Goal: Transaction & Acquisition: Purchase product/service

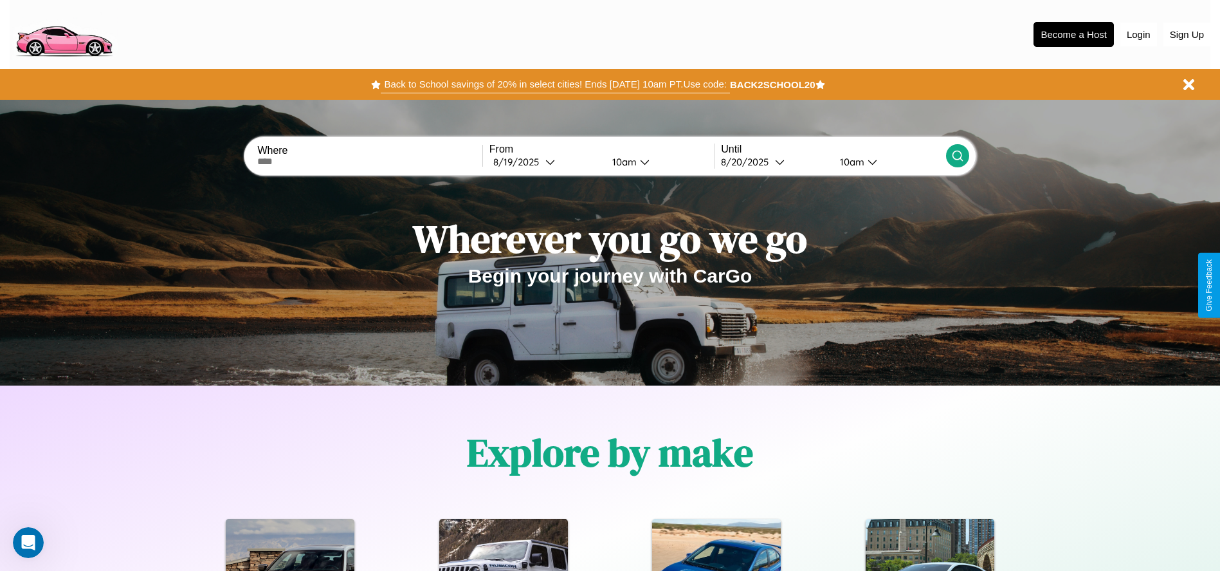
click at [555, 84] on button "Back to School savings of 20% in select cities! Ends 9/1 at 10am PT. Use code:" at bounding box center [555, 84] width 349 height 18
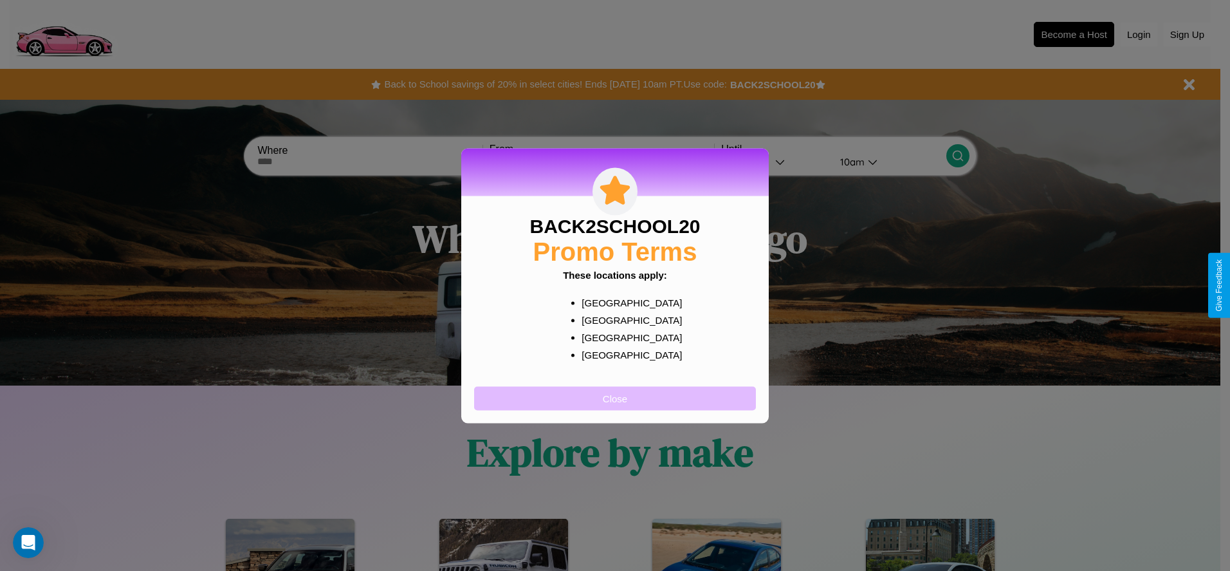
click at [615, 397] on button "Close" at bounding box center [615, 398] width 282 height 24
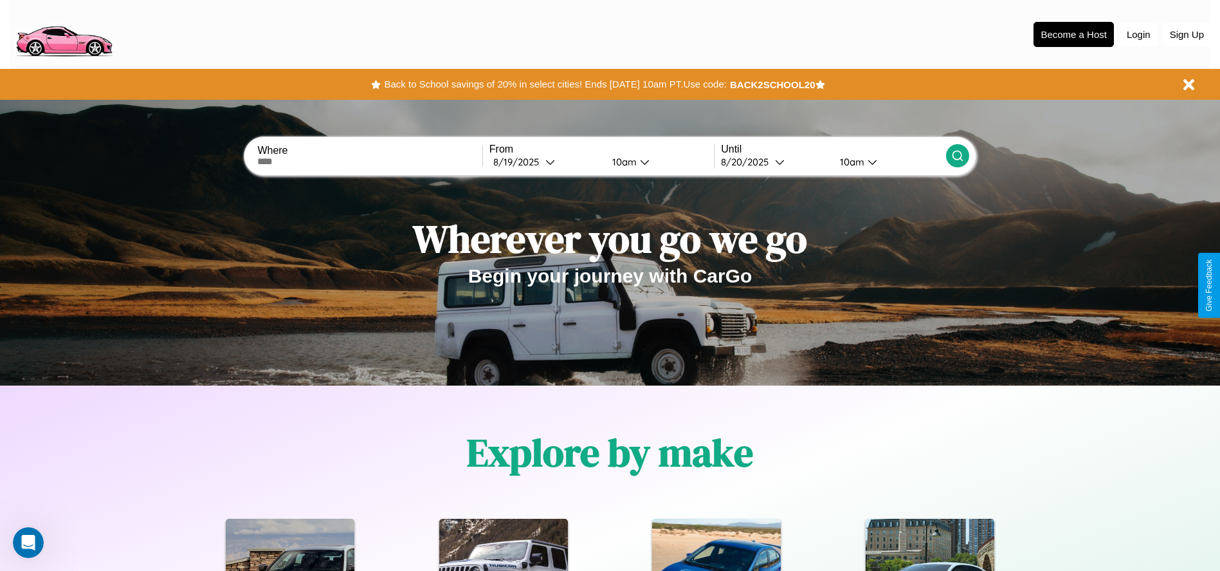
click at [370, 161] on input "text" at bounding box center [369, 161] width 224 height 10
type input "**********"
click at [545, 161] on div "8 / 19 / 2025" at bounding box center [519, 162] width 52 height 12
select select "*"
select select "****"
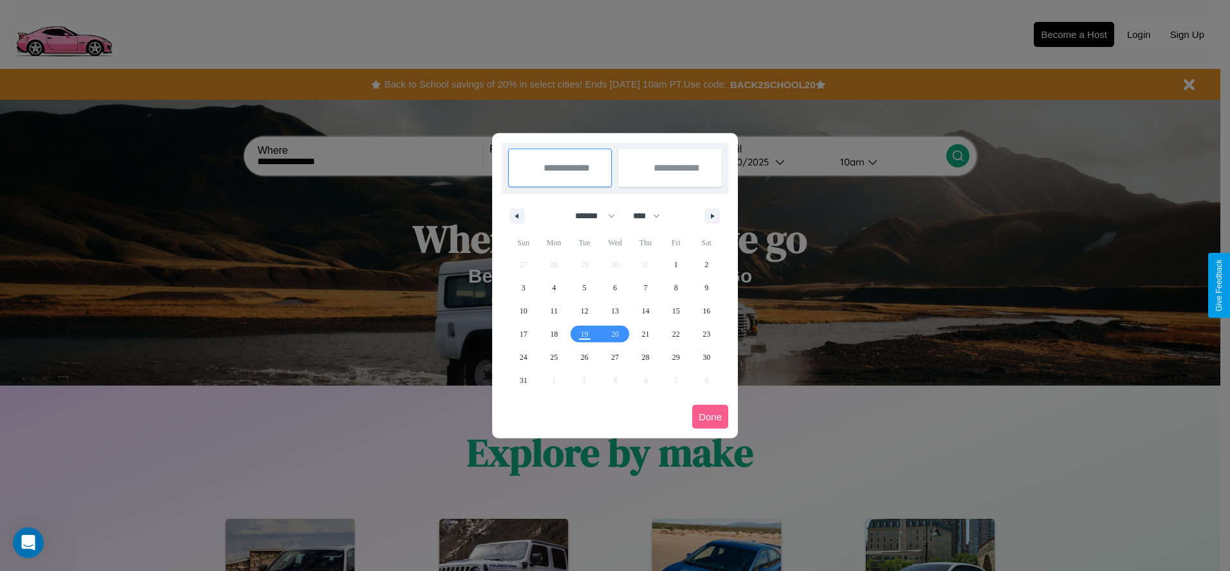
drag, startPoint x: 589, startPoint y: 215, endPoint x: 615, endPoint y: 258, distance: 49.6
click at [589, 215] on select "******* ******** ***** ***** *** **** **** ****** ********* ******* ******** **…" at bounding box center [592, 215] width 55 height 21
click at [614, 356] on span "27" at bounding box center [615, 356] width 8 height 23
type input "**********"
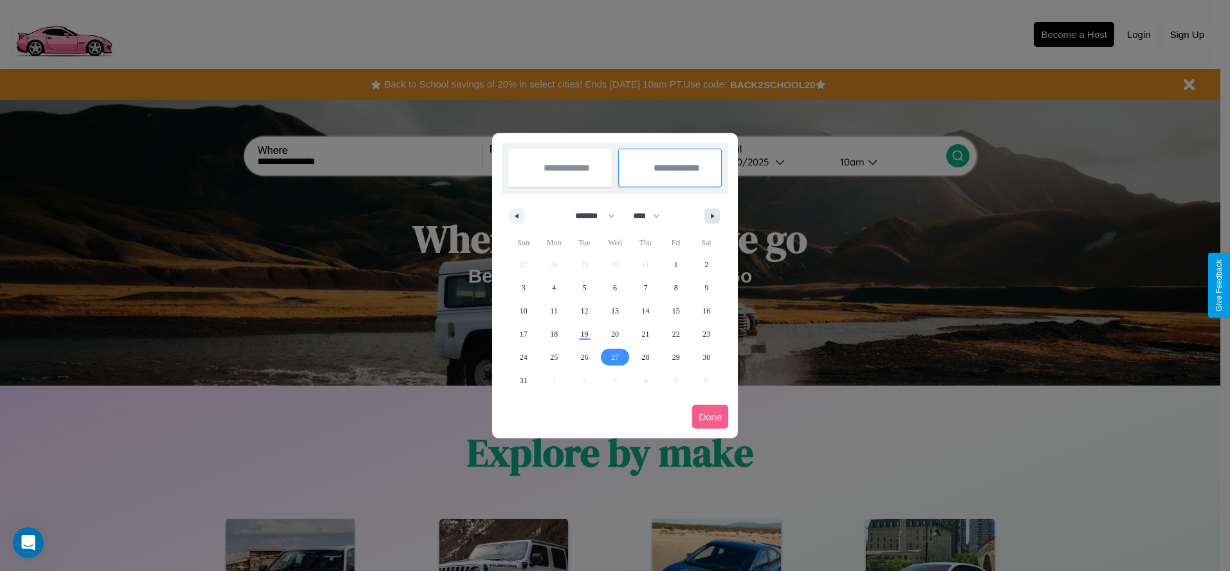
click at [712, 215] on icon "button" at bounding box center [714, 216] width 6 height 5
select select "*"
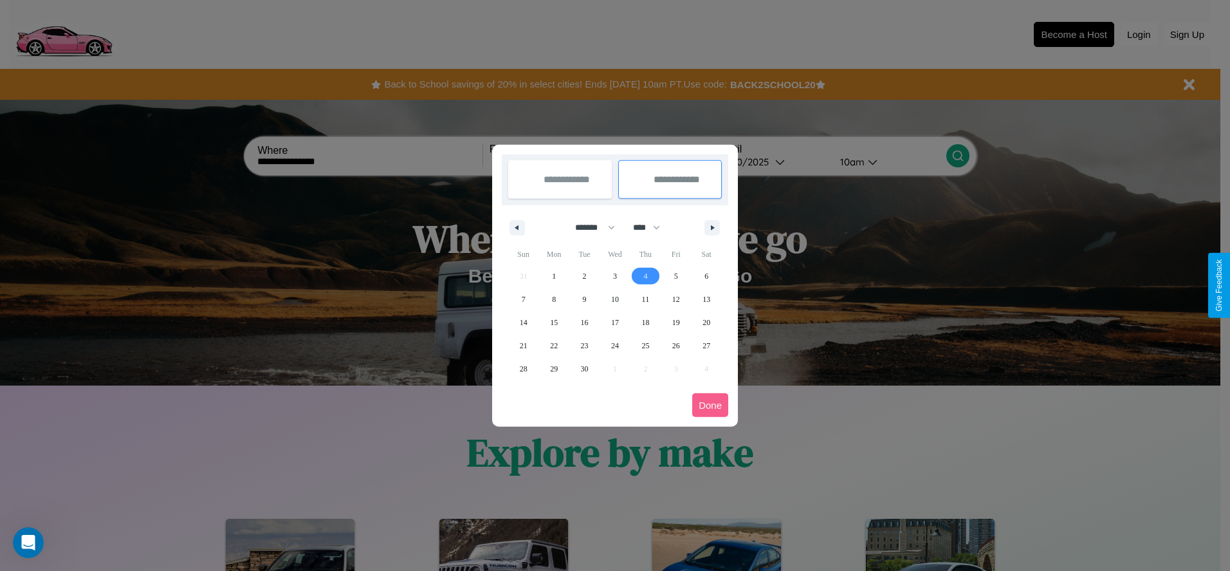
click at [645, 275] on span "4" at bounding box center [645, 275] width 4 height 23
type input "**********"
select select "*"
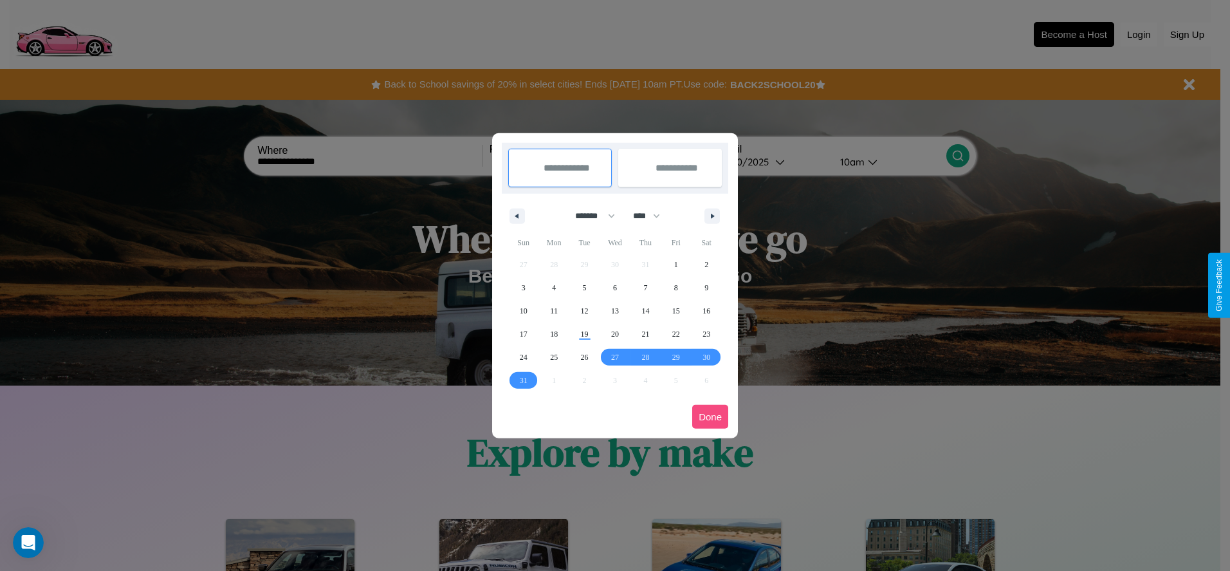
click at [710, 416] on button "Done" at bounding box center [710, 417] width 36 height 24
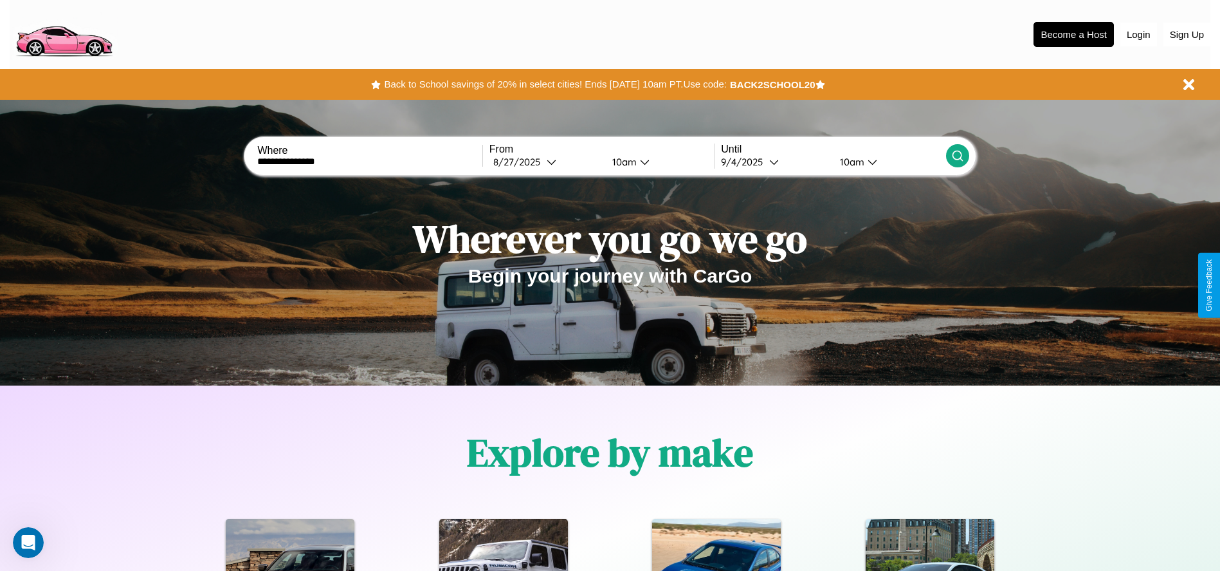
click at [957, 156] on icon at bounding box center [957, 155] width 13 height 13
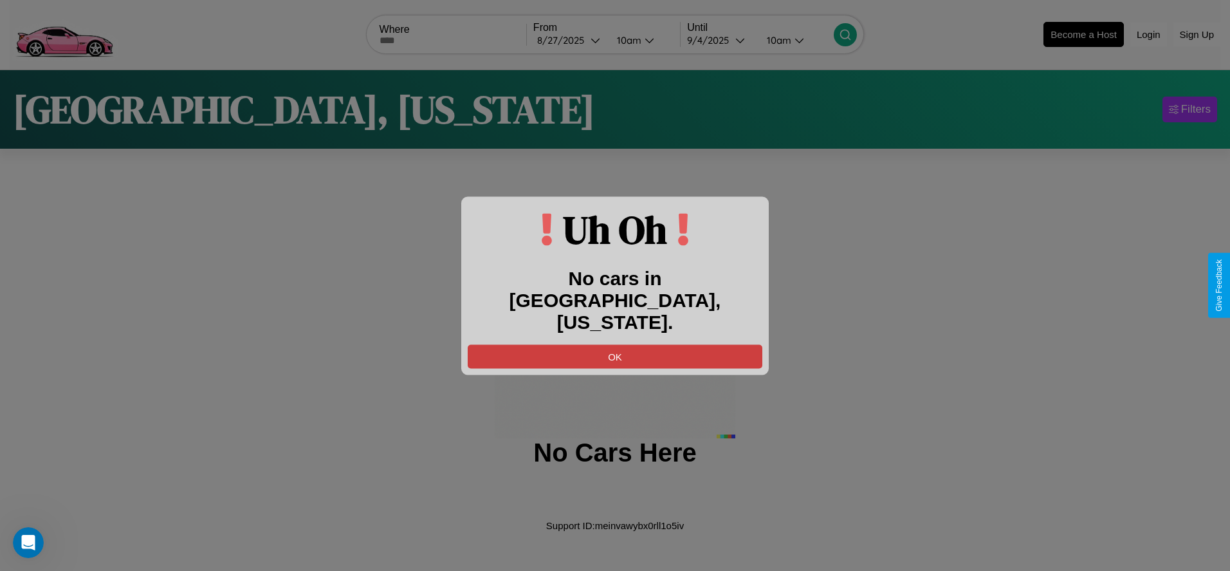
click at [615, 344] on button "OK" at bounding box center [615, 356] width 295 height 24
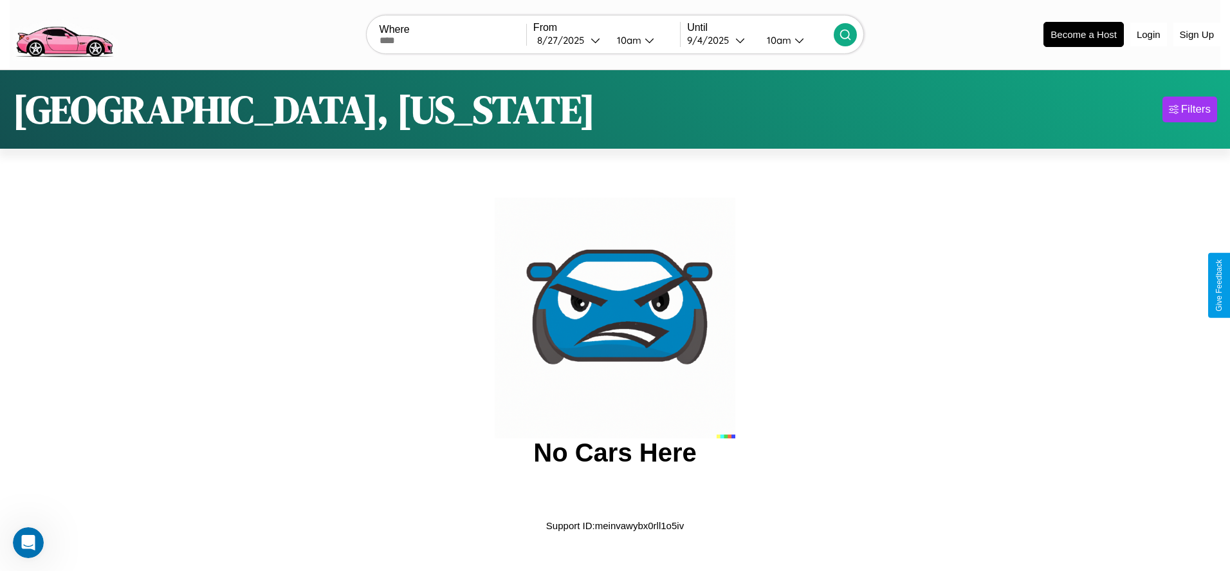
click at [64, 33] on img at bounding box center [64, 33] width 109 height 54
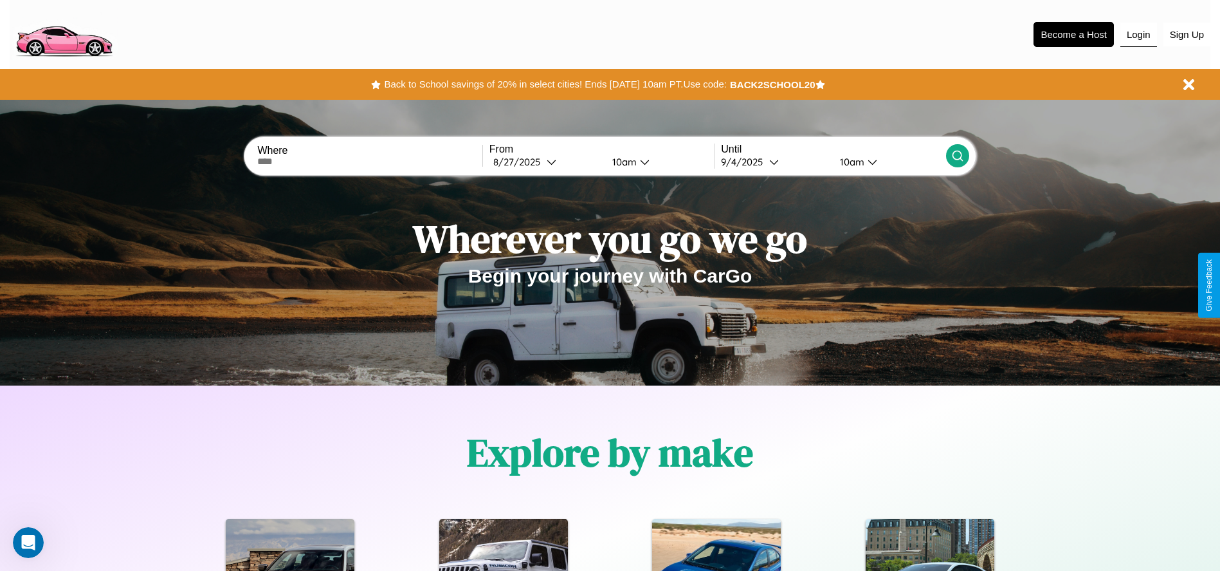
click at [1138, 34] on button "Login" at bounding box center [1138, 35] width 37 height 24
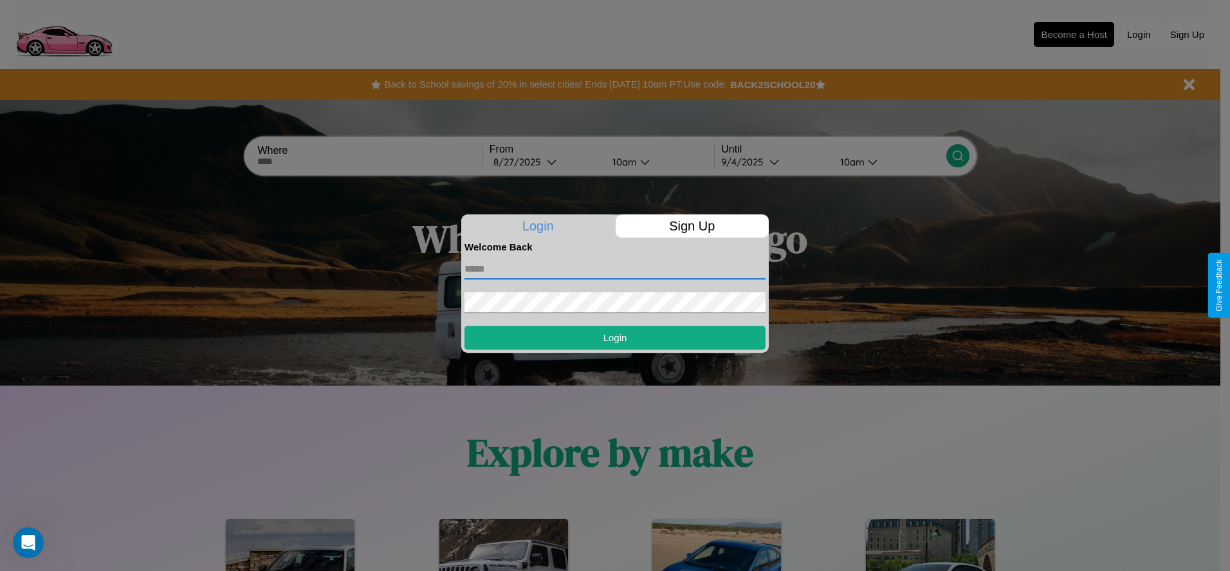
click at [615, 268] on input "text" at bounding box center [614, 269] width 301 height 21
type input "**********"
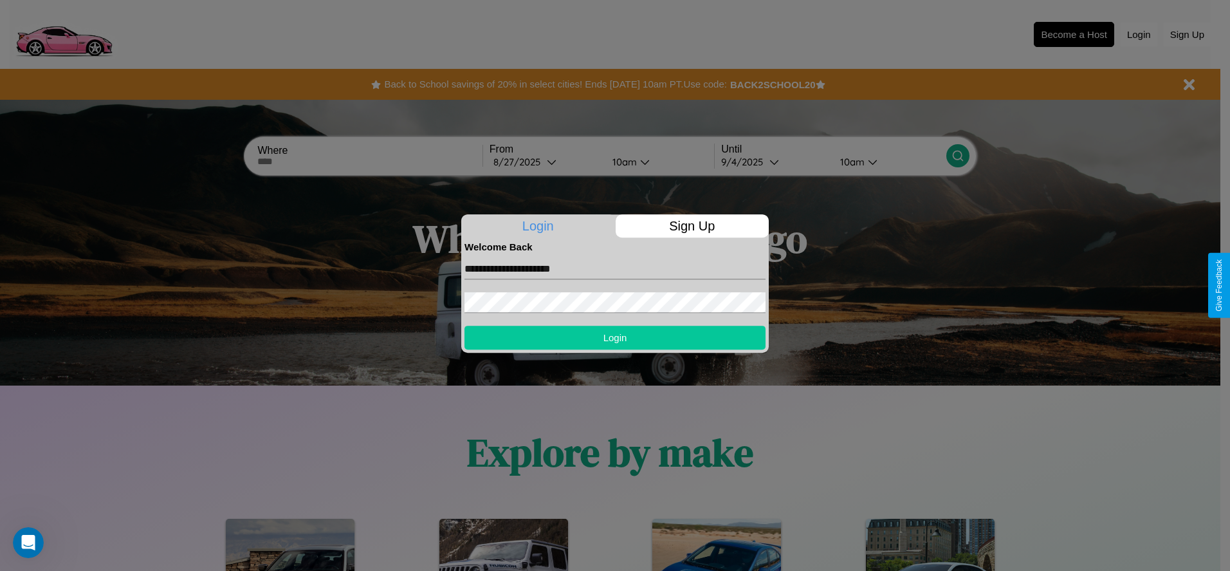
click at [615, 337] on button "Login" at bounding box center [614, 337] width 301 height 24
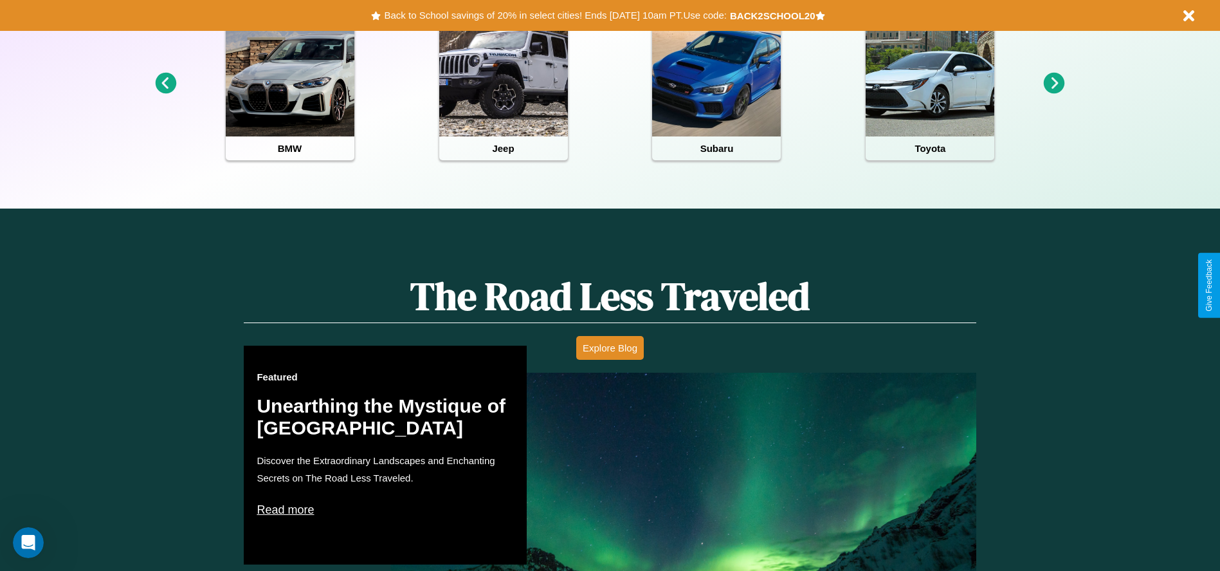
scroll to position [573, 0]
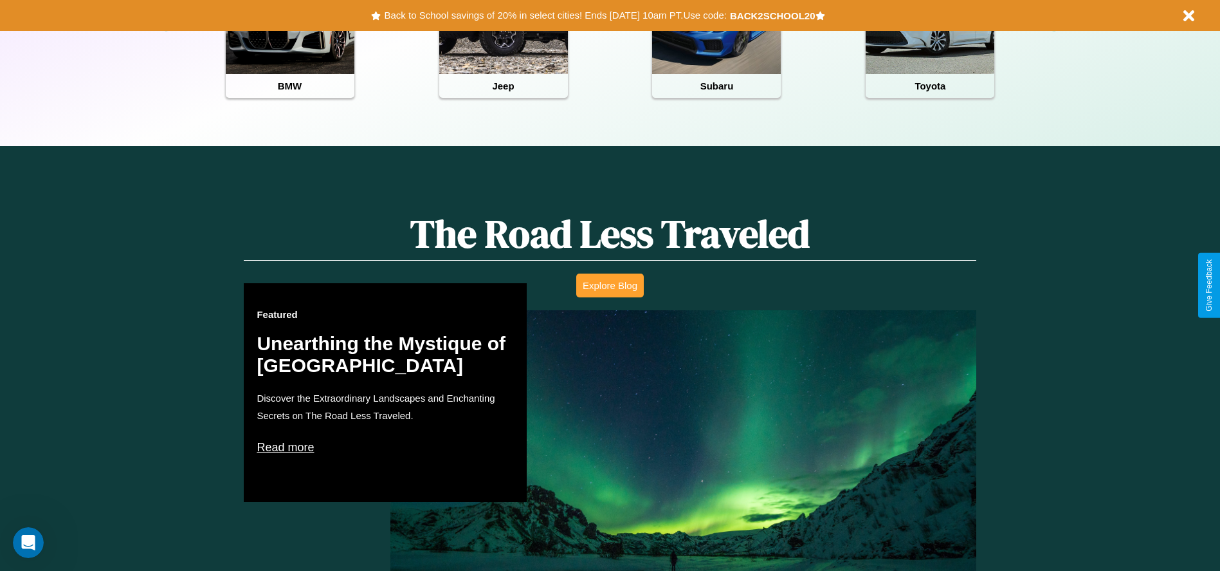
click at [610, 285] on button "Explore Blog" at bounding box center [610, 285] width 68 height 24
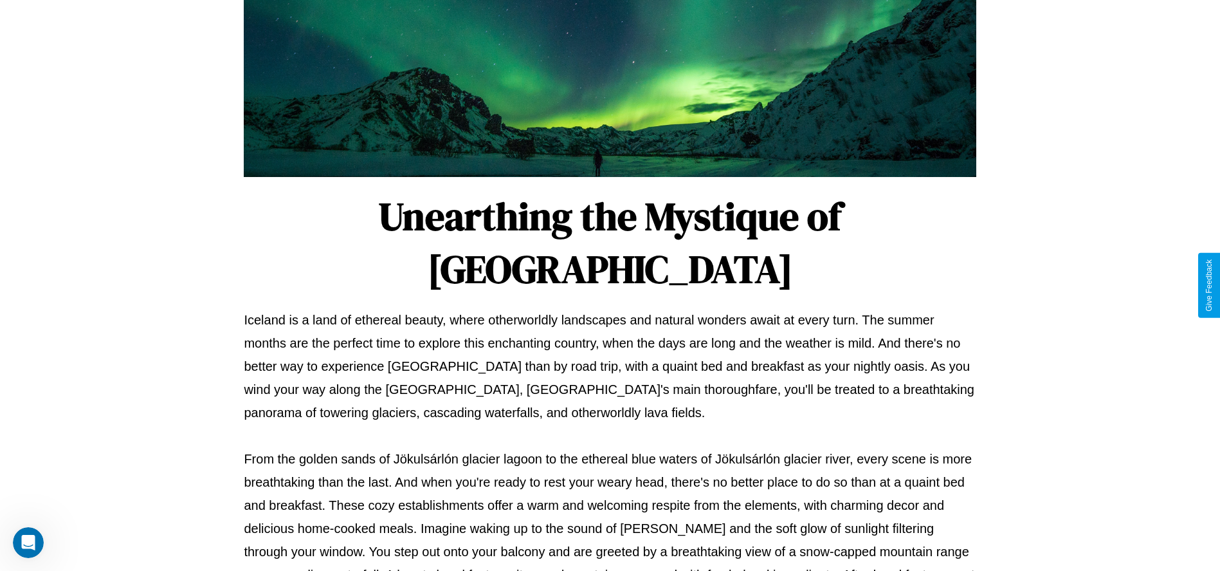
scroll to position [426, 0]
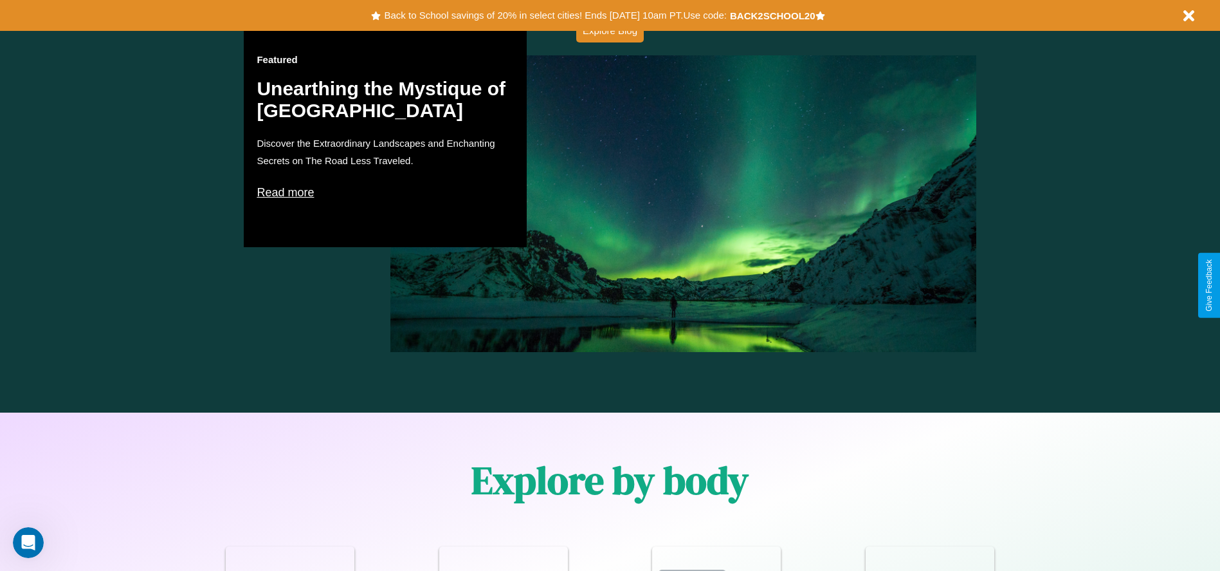
scroll to position [1122, 0]
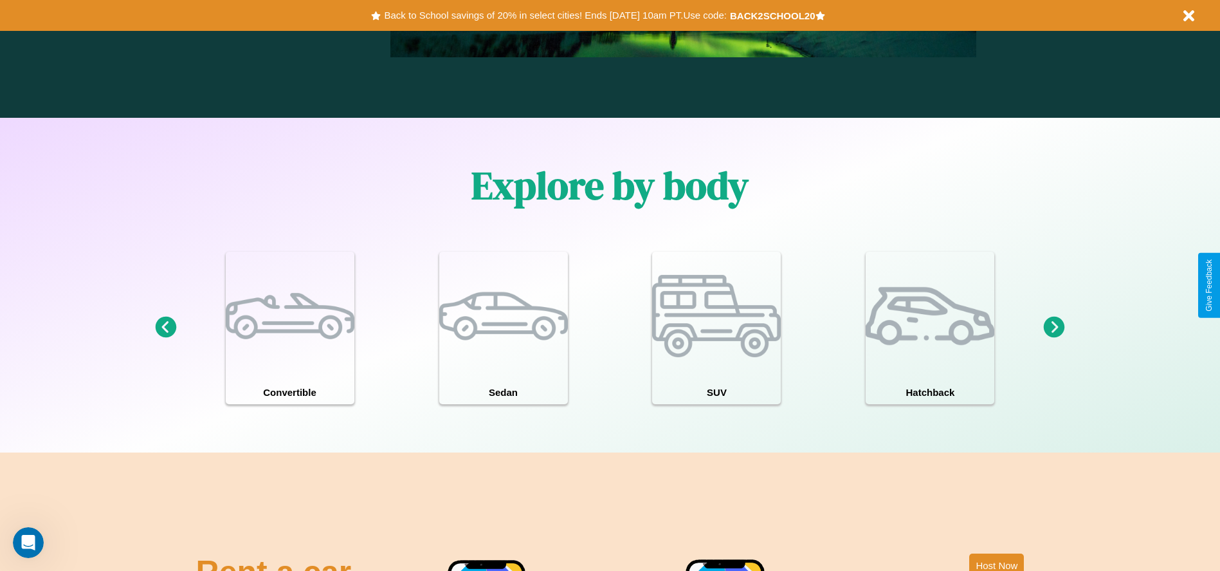
click at [1054, 327] on icon at bounding box center [1054, 326] width 21 height 21
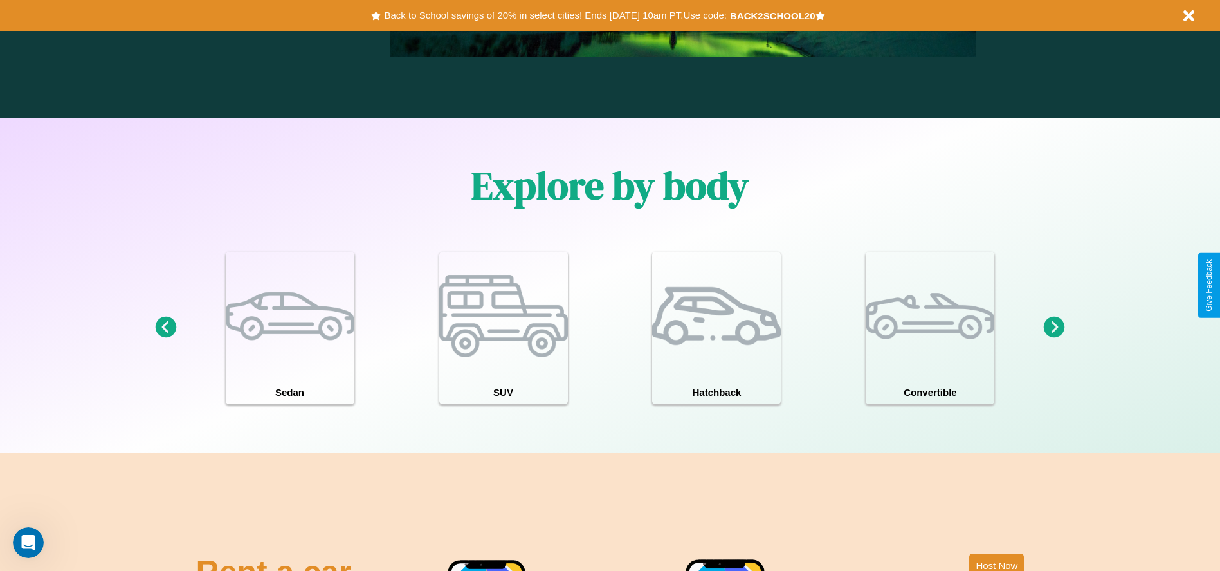
click at [165, 327] on icon at bounding box center [165, 326] width 21 height 21
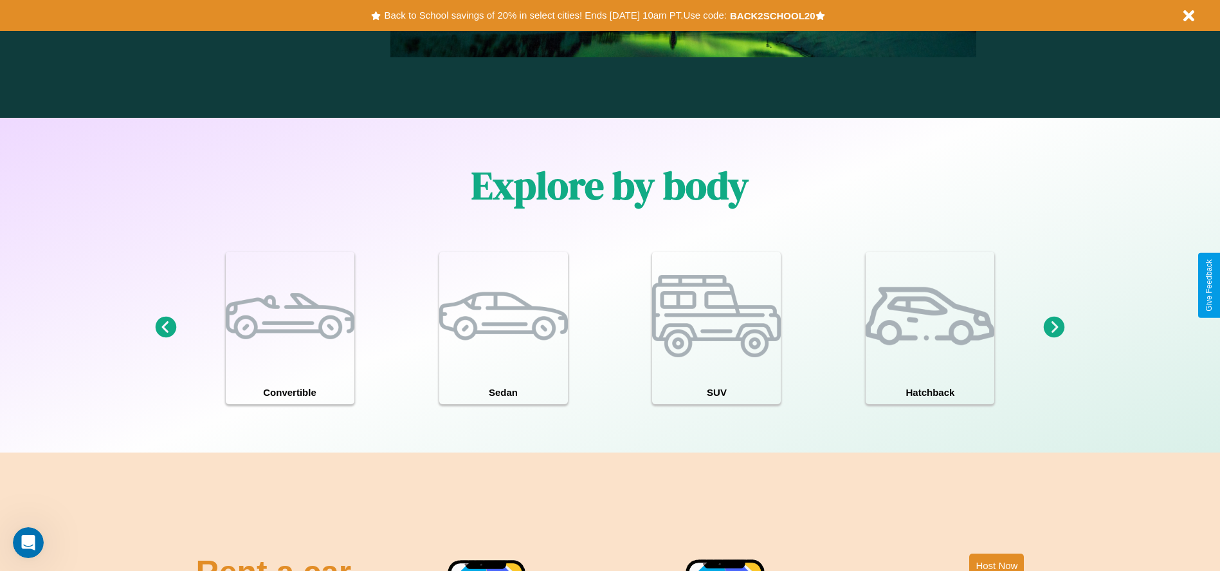
click at [1054, 327] on icon at bounding box center [1054, 326] width 21 height 21
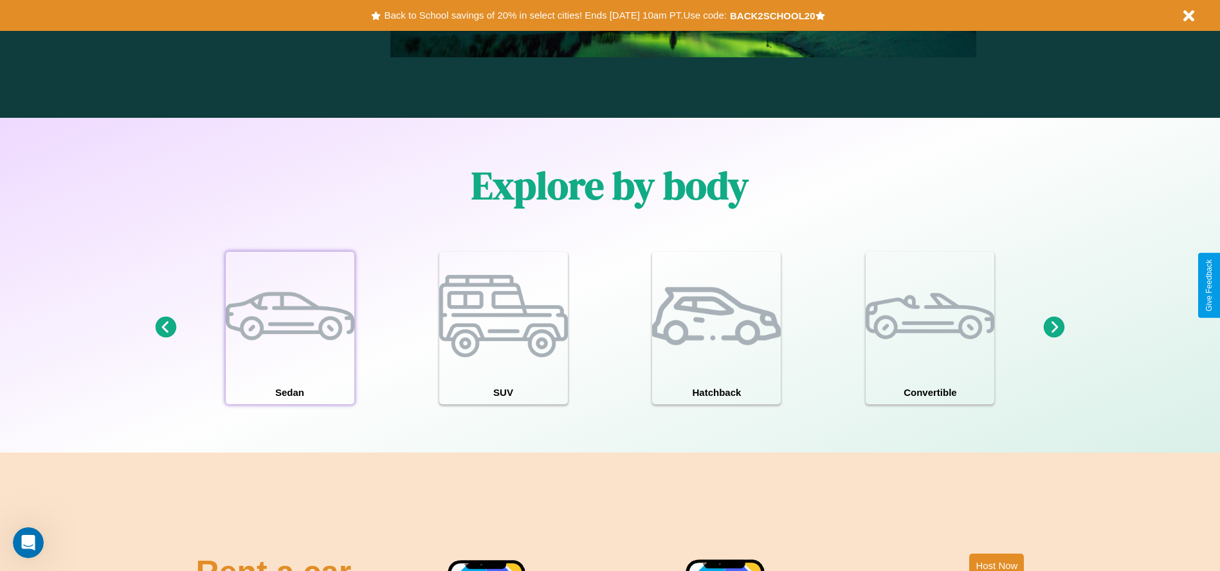
click at [289, 327] on div at bounding box center [290, 315] width 129 height 129
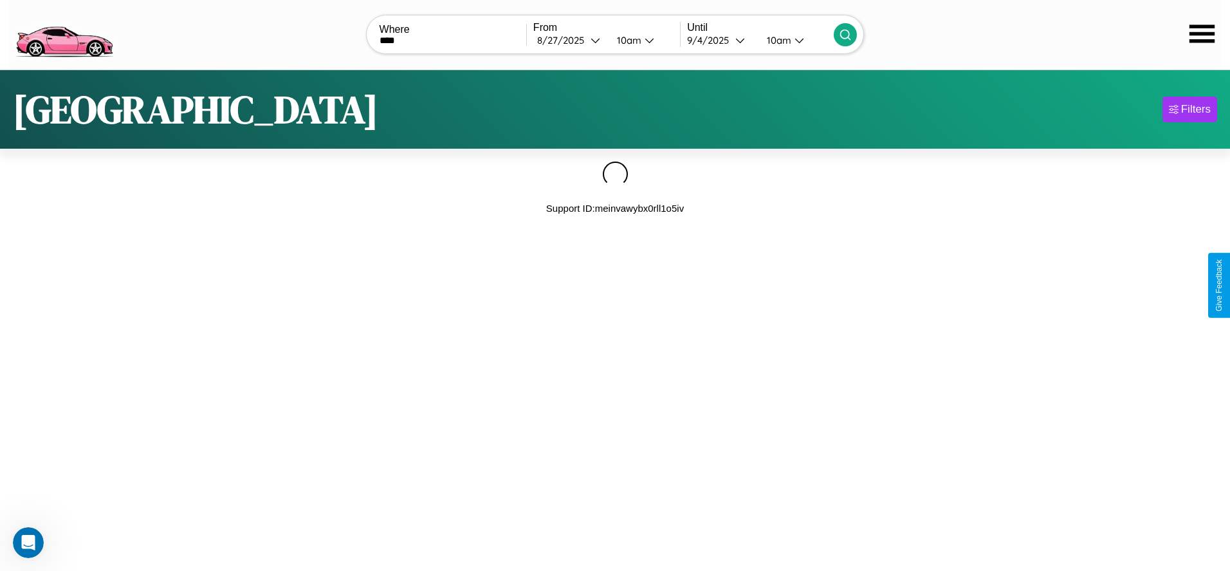
type input "****"
click at [845, 34] on icon at bounding box center [845, 34] width 13 height 13
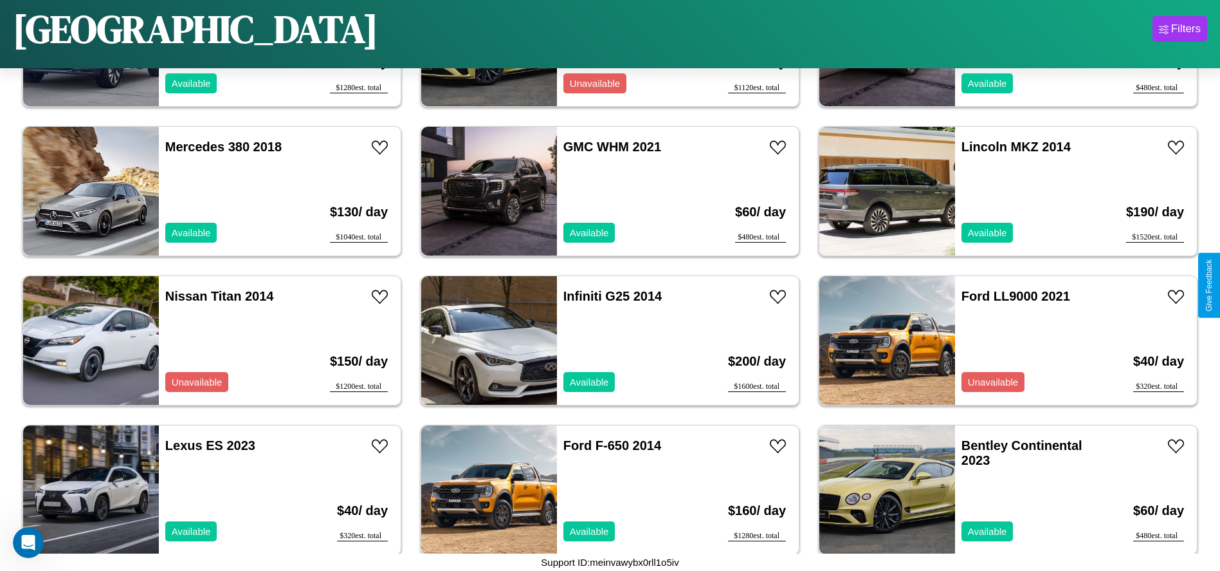
scroll to position [2979, 0]
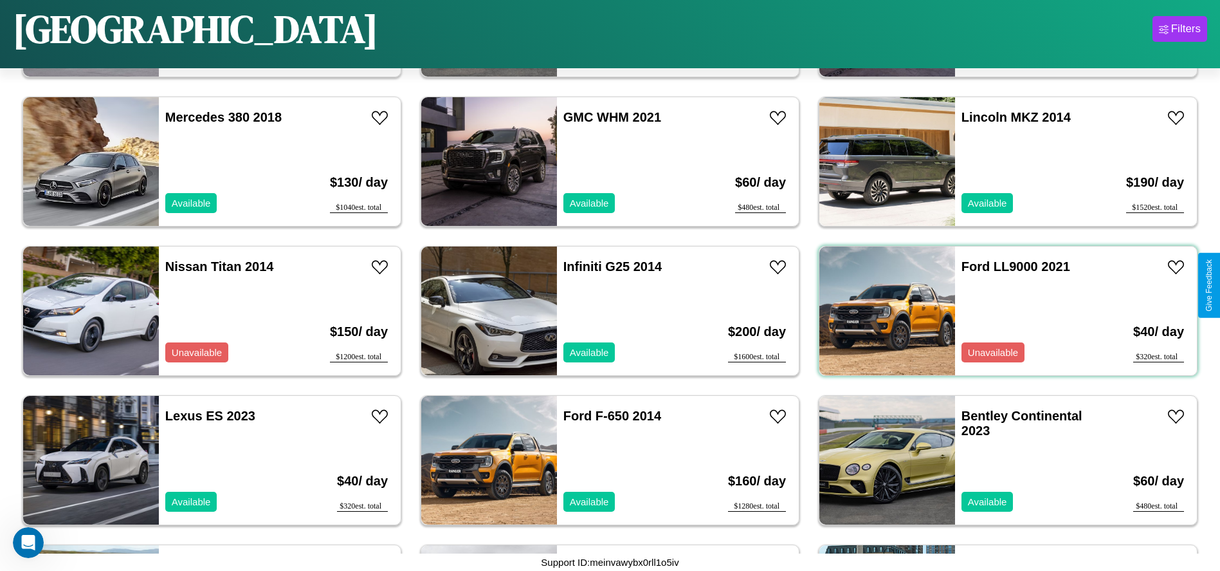
click at [1000, 311] on div "Ford LL9000 2021 Unavailable" at bounding box center [1029, 310] width 149 height 129
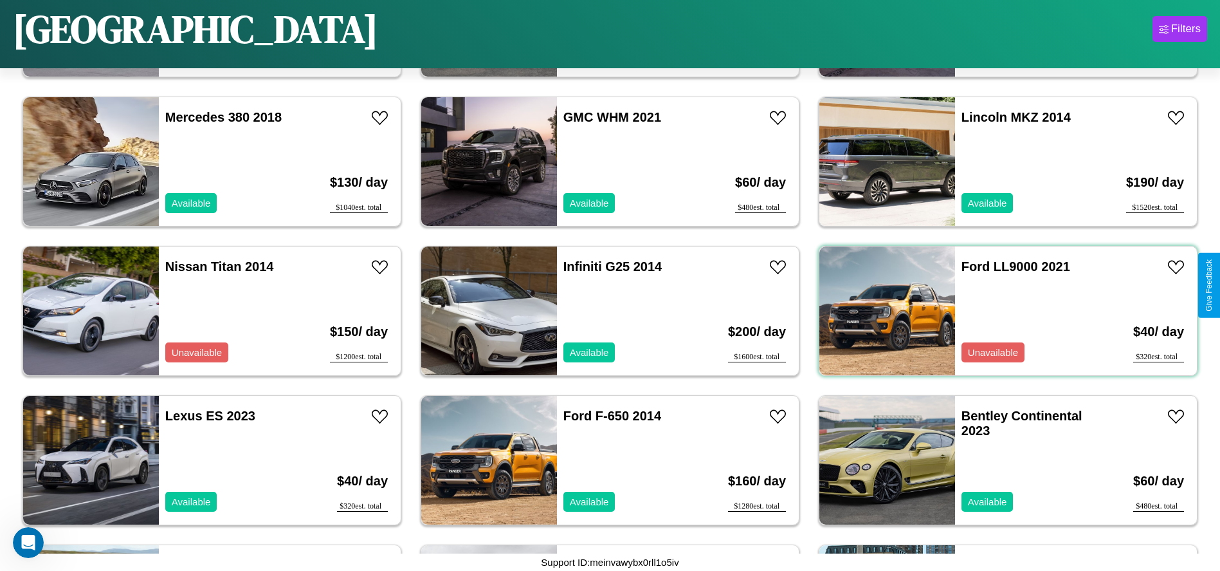
click at [1000, 311] on div "Ford LL9000 2021 Unavailable" at bounding box center [1029, 310] width 149 height 129
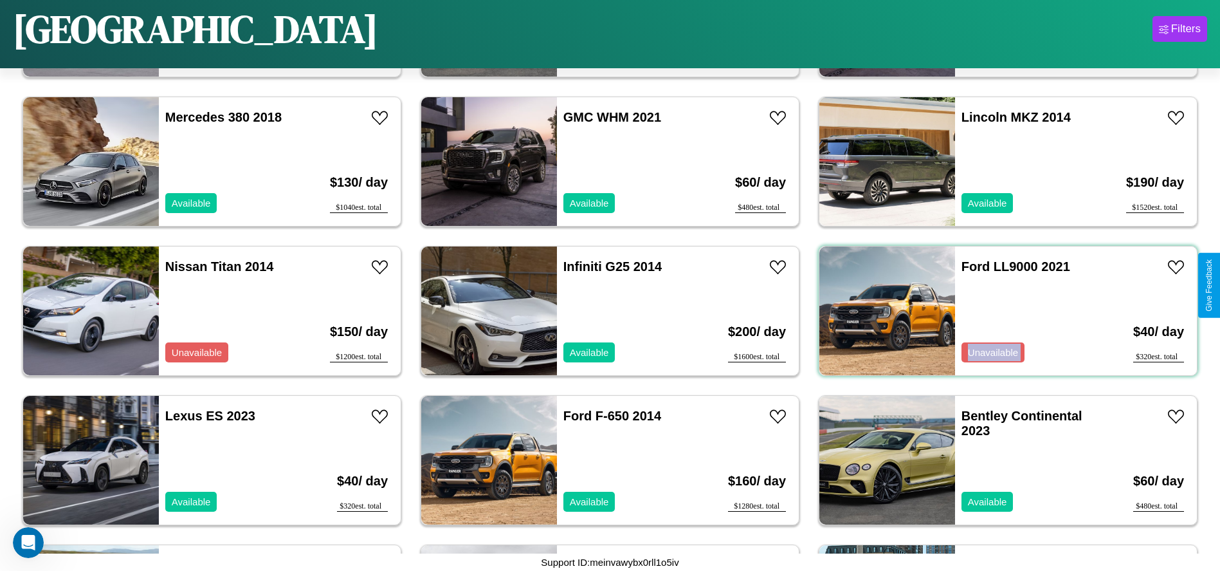
click at [1000, 311] on div "Ford LL9000 2021 Unavailable" at bounding box center [1029, 310] width 149 height 129
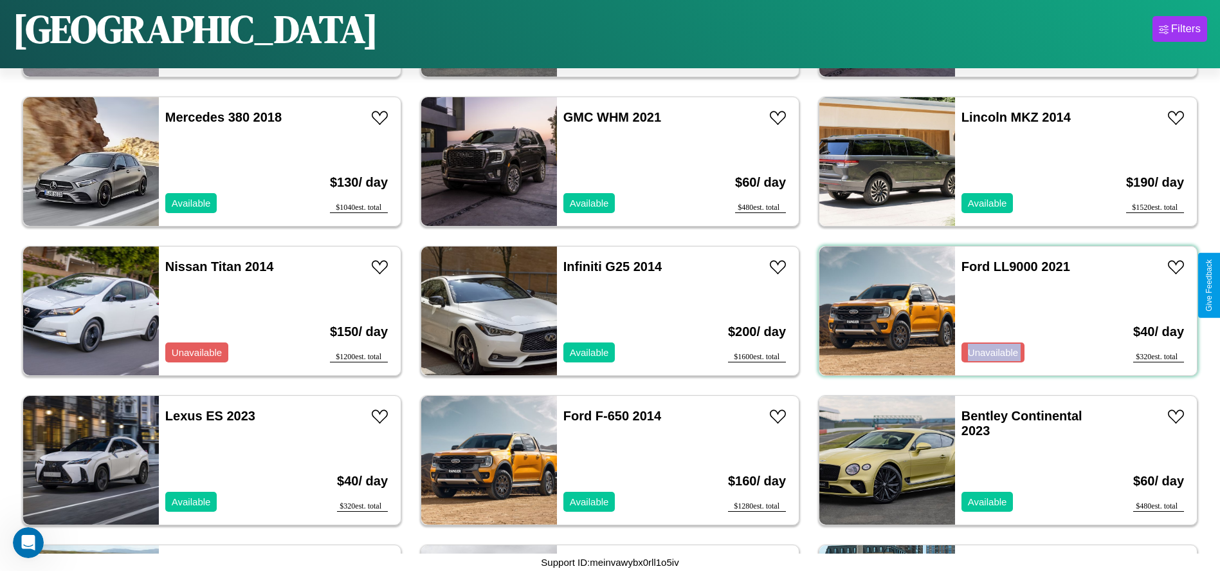
click at [1000, 311] on div "Ford LL9000 2021 Unavailable" at bounding box center [1029, 310] width 149 height 129
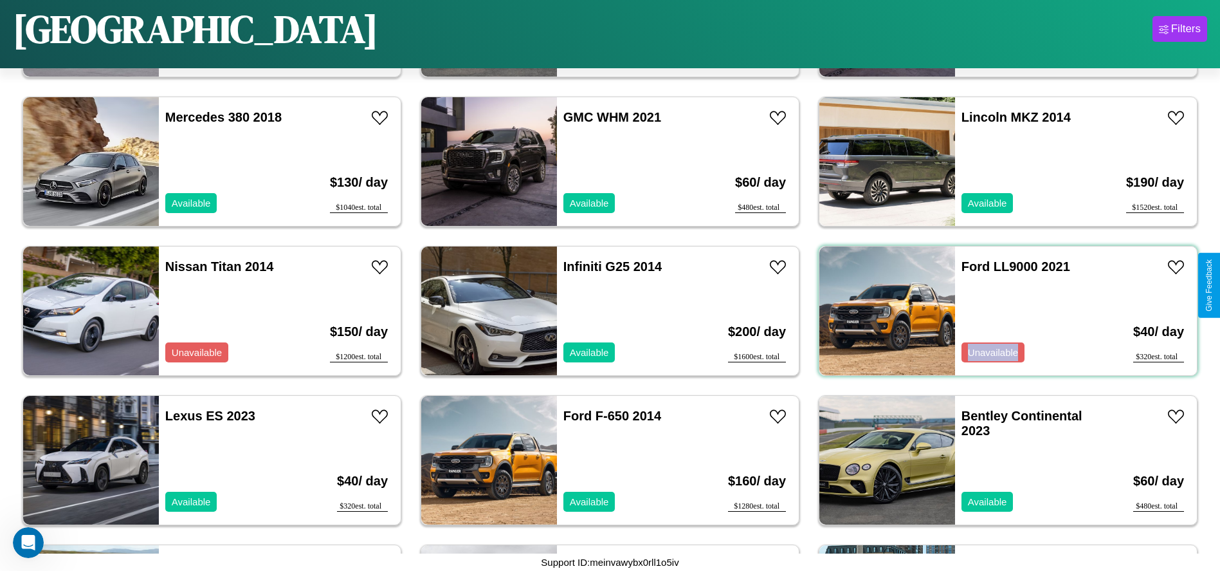
click at [1000, 311] on div "Ford LL9000 2021 Unavailable" at bounding box center [1029, 310] width 149 height 129
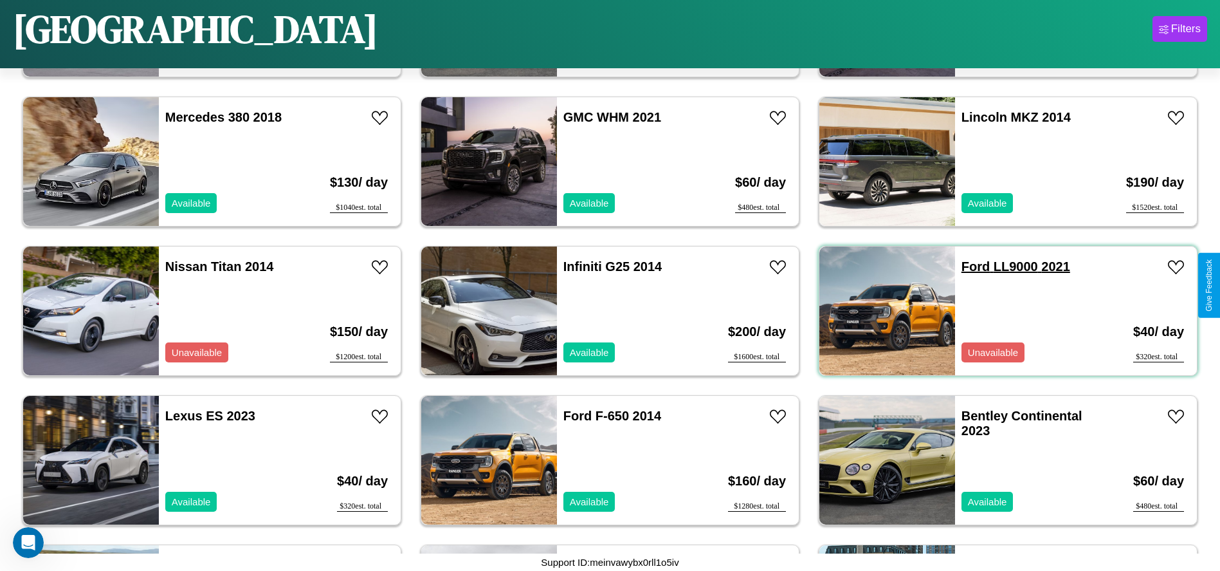
click at [968, 266] on link "Ford LL9000 2021" at bounding box center [1016, 266] width 109 height 14
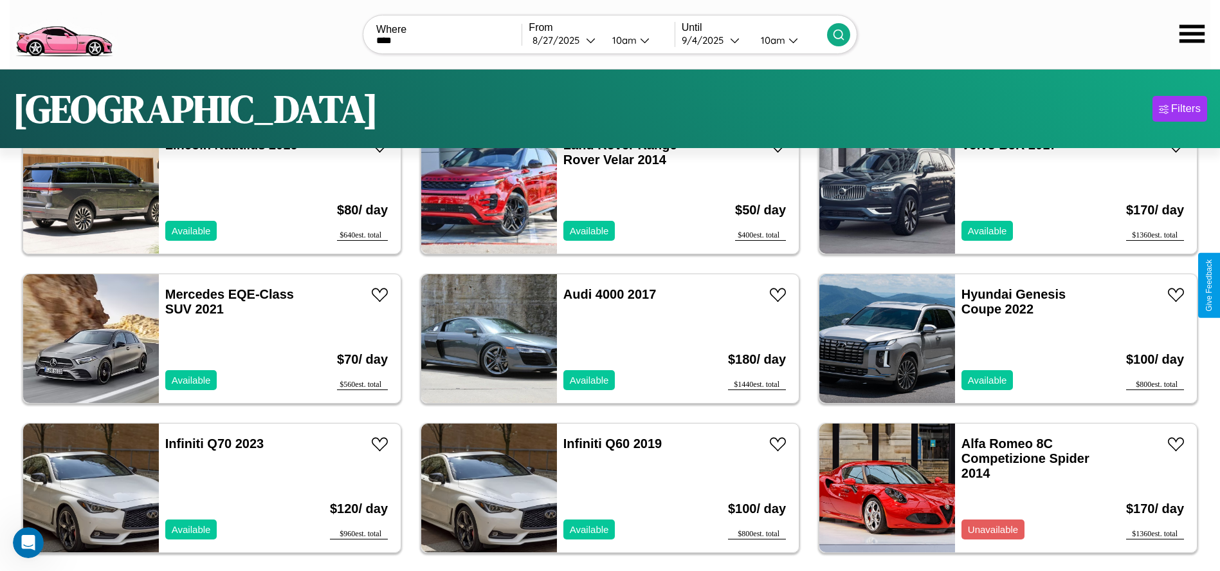
scroll to position [0, 0]
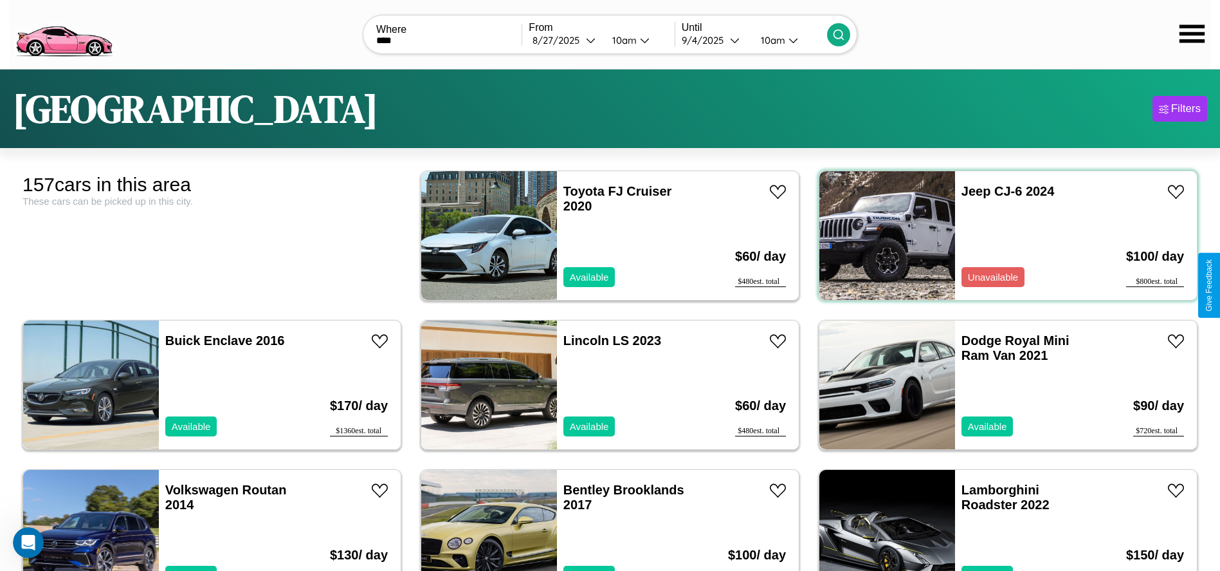
click at [1000, 235] on div "Jeep CJ-6 2024 Unavailable" at bounding box center [1029, 235] width 149 height 129
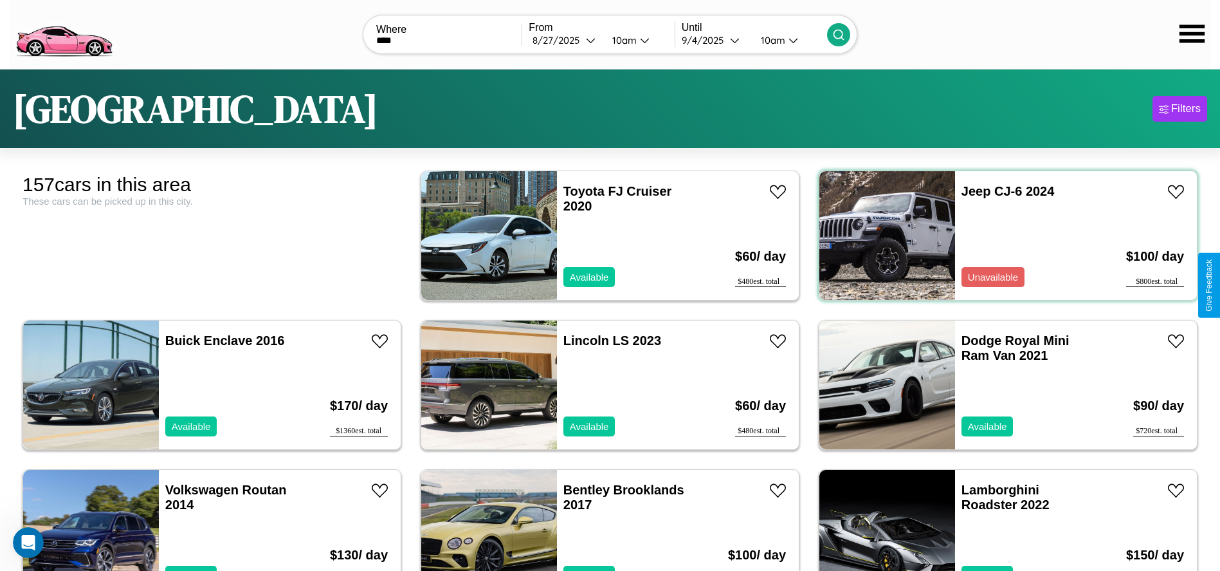
click at [1000, 235] on div "Jeep CJ-6 2024 Unavailable" at bounding box center [1029, 235] width 149 height 129
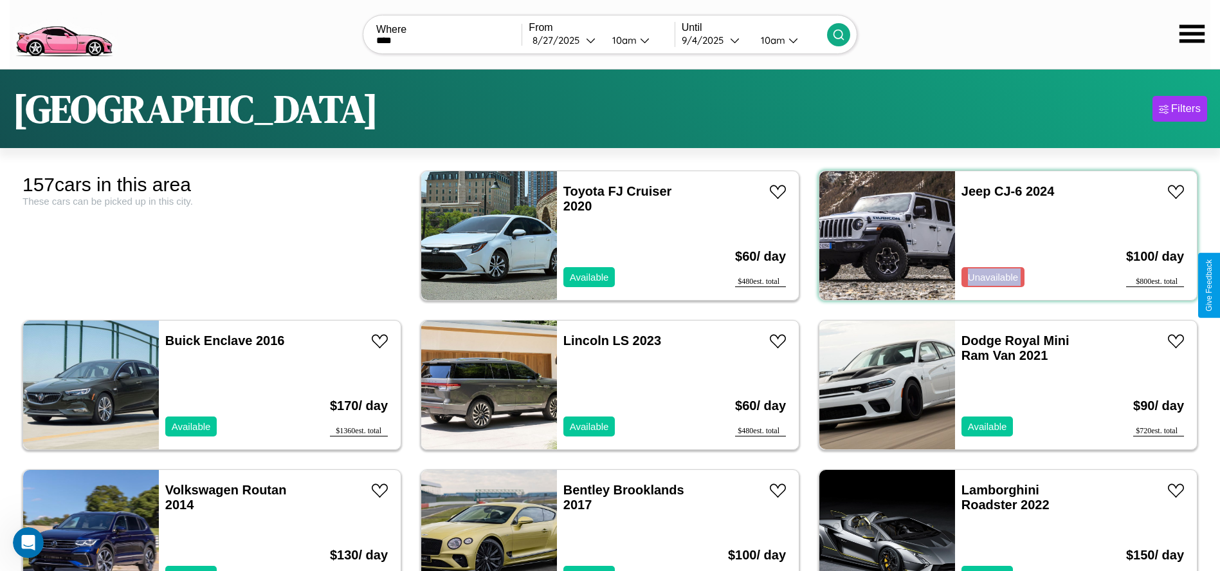
click at [1000, 235] on div "Jeep CJ-6 2024 Unavailable" at bounding box center [1029, 235] width 149 height 129
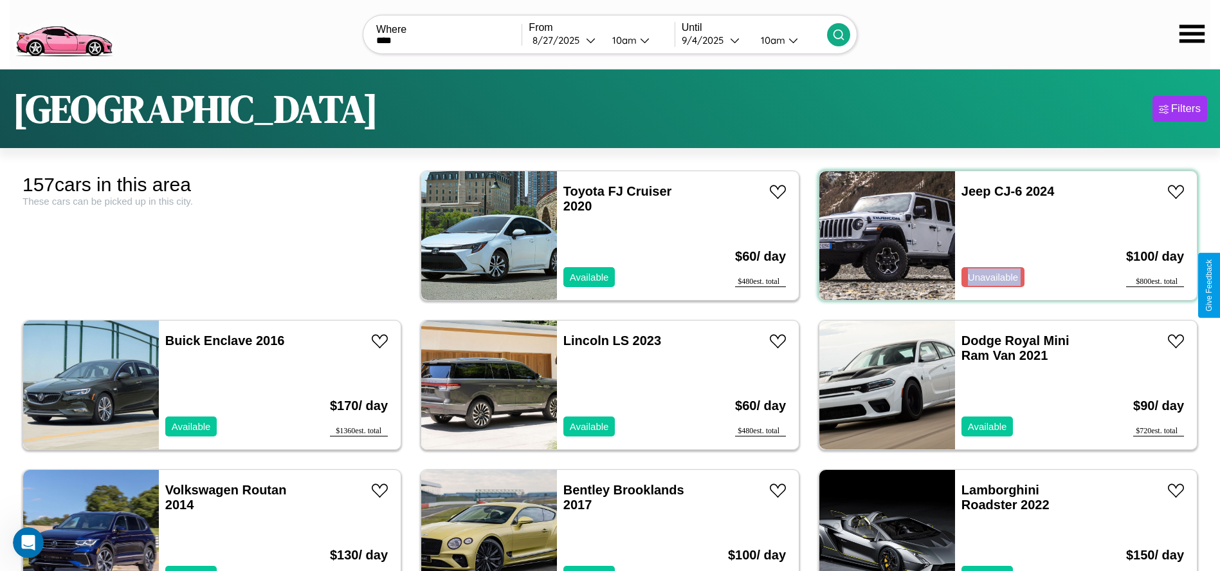
click at [1000, 235] on div "Jeep CJ-6 2024 Unavailable" at bounding box center [1029, 235] width 149 height 129
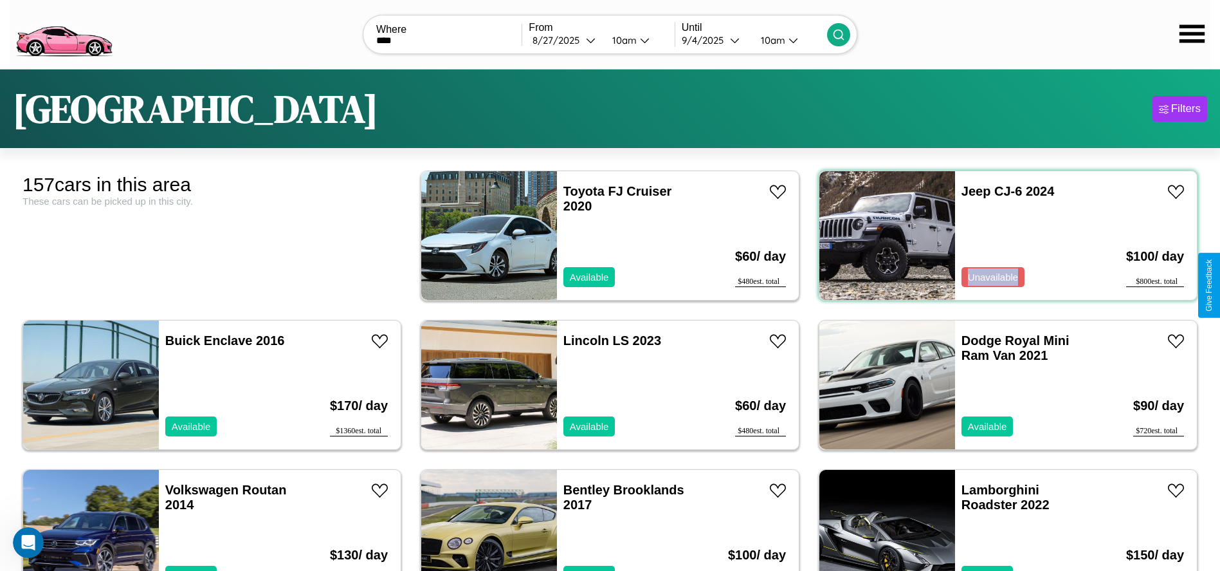
click at [1000, 235] on div "Jeep CJ-6 2024 Unavailable" at bounding box center [1029, 235] width 149 height 129
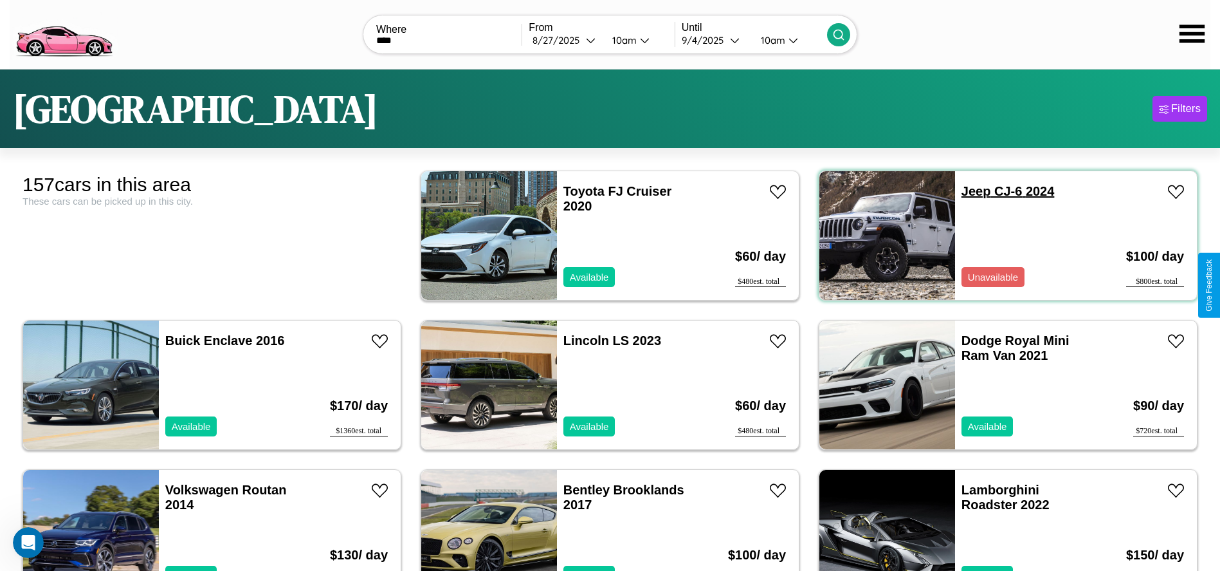
click at [968, 191] on link "Jeep CJ-6 2024" at bounding box center [1008, 191] width 93 height 14
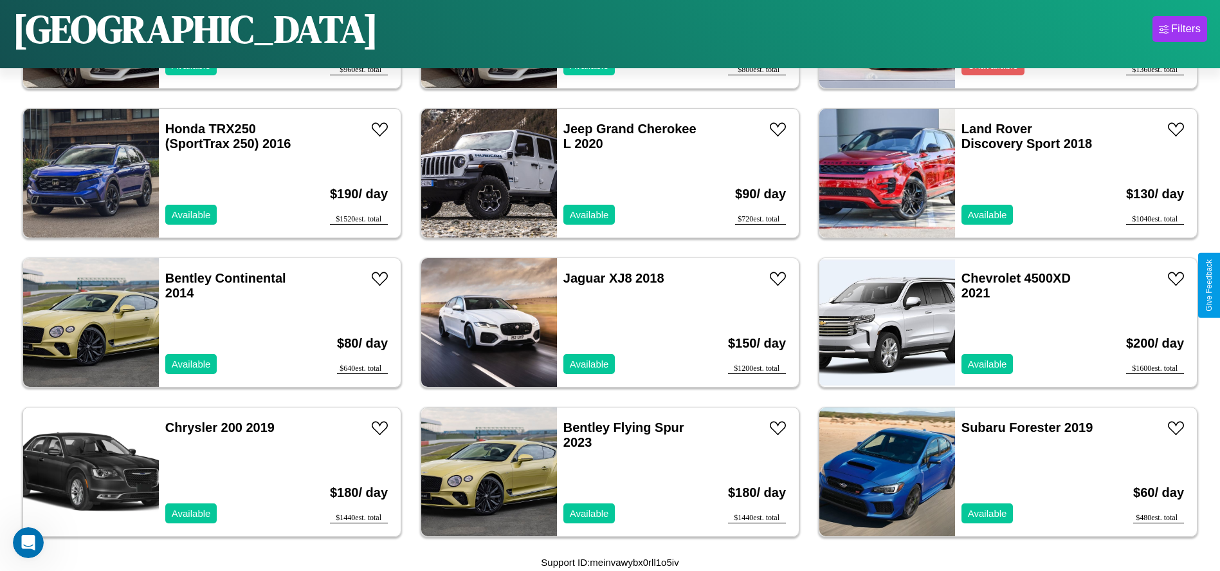
scroll to position [1188, 0]
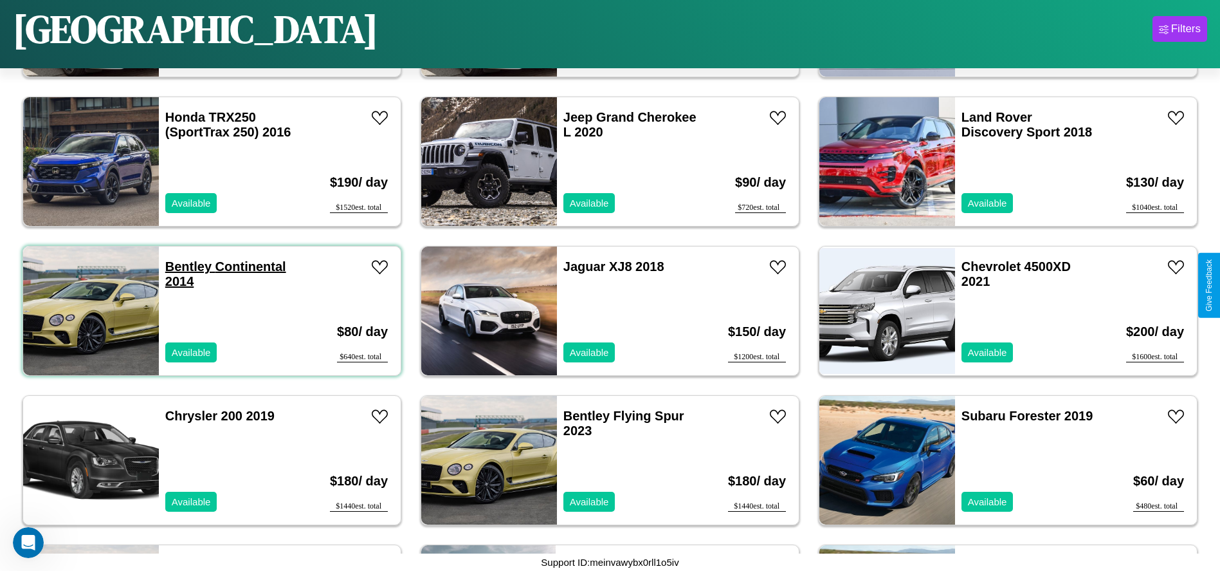
click at [187, 266] on link "Bentley Continental 2014" at bounding box center [225, 273] width 121 height 29
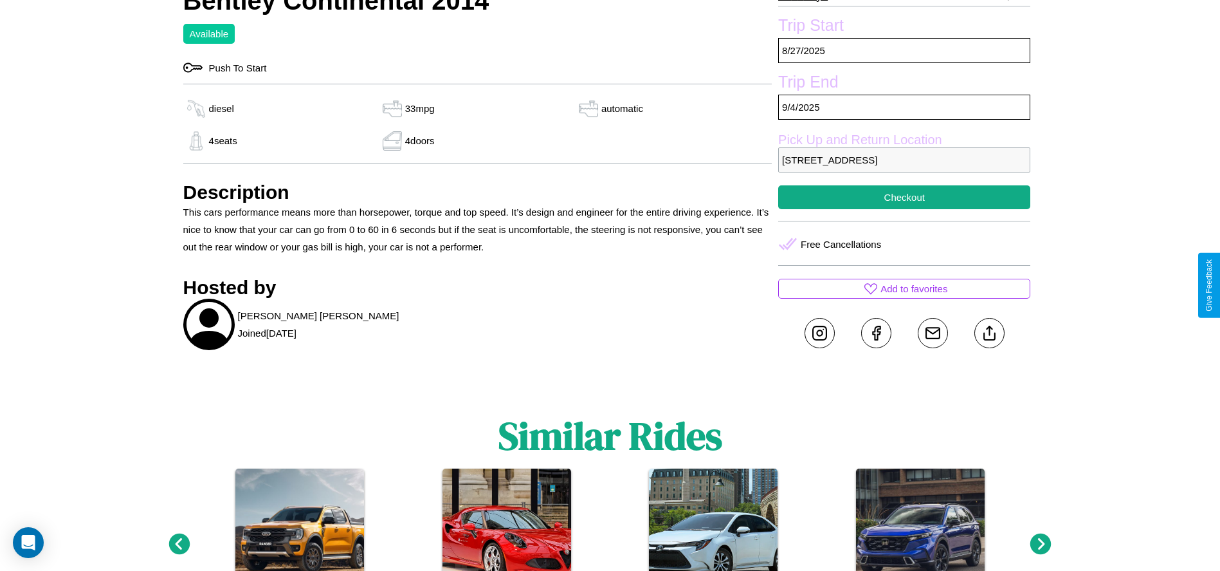
scroll to position [593, 0]
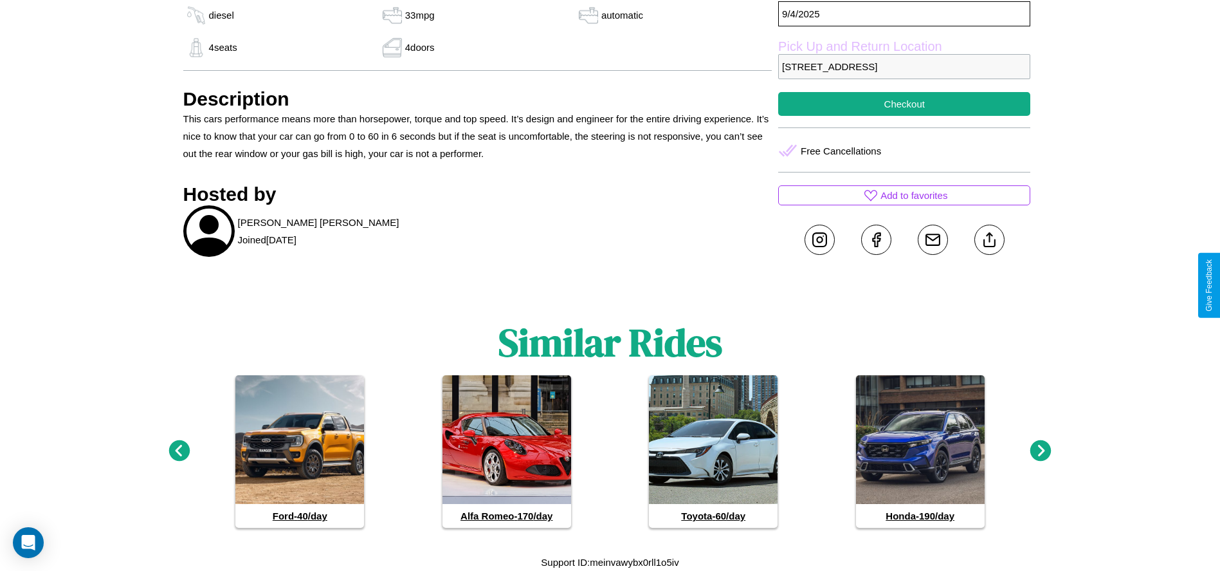
click at [179, 451] on icon at bounding box center [179, 450] width 21 height 21
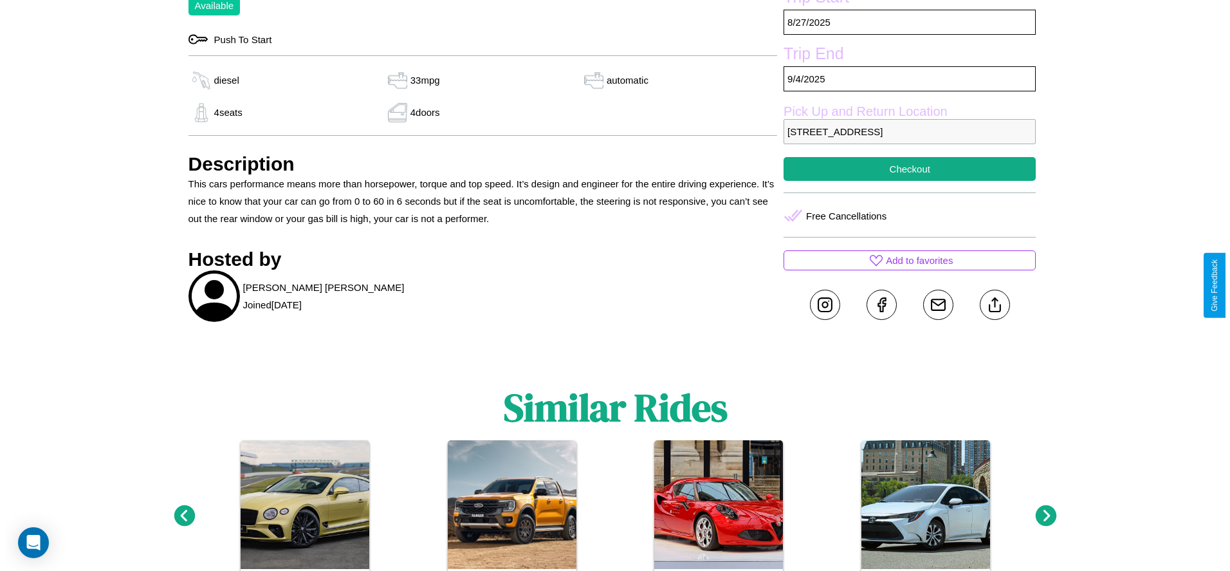
scroll to position [412, 0]
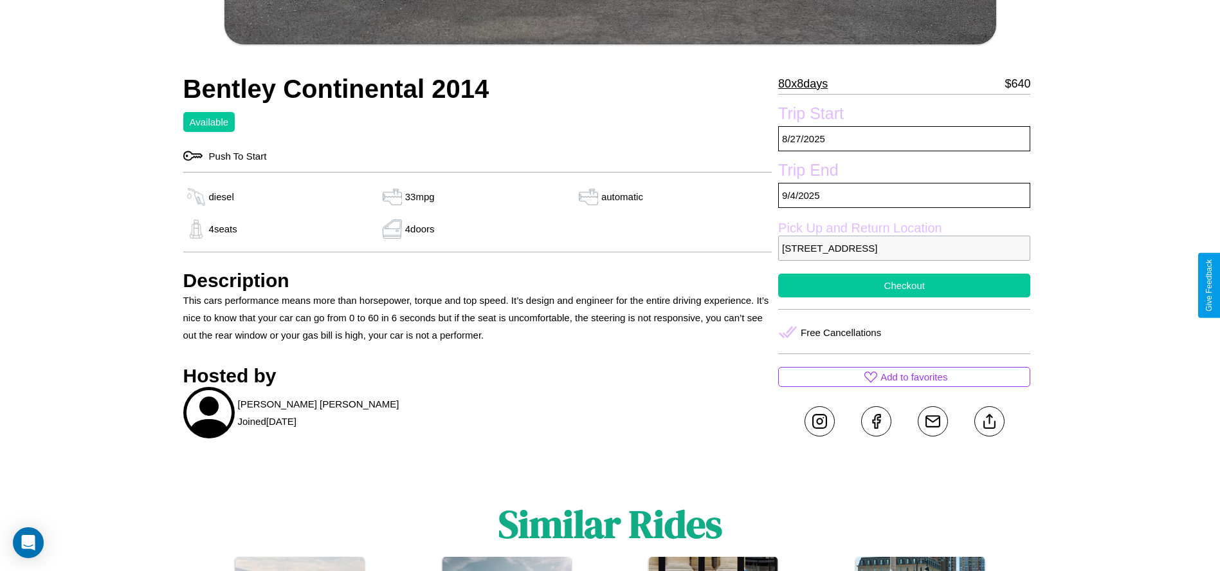
click at [904, 285] on button "Checkout" at bounding box center [904, 285] width 252 height 24
